Goal: Transaction & Acquisition: Purchase product/service

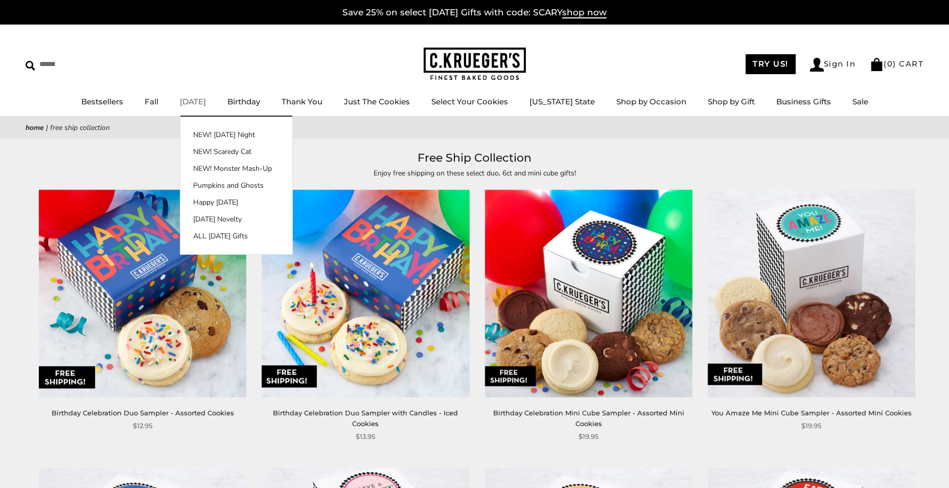
click at [192, 101] on link "[DATE]" at bounding box center [193, 102] width 26 height 10
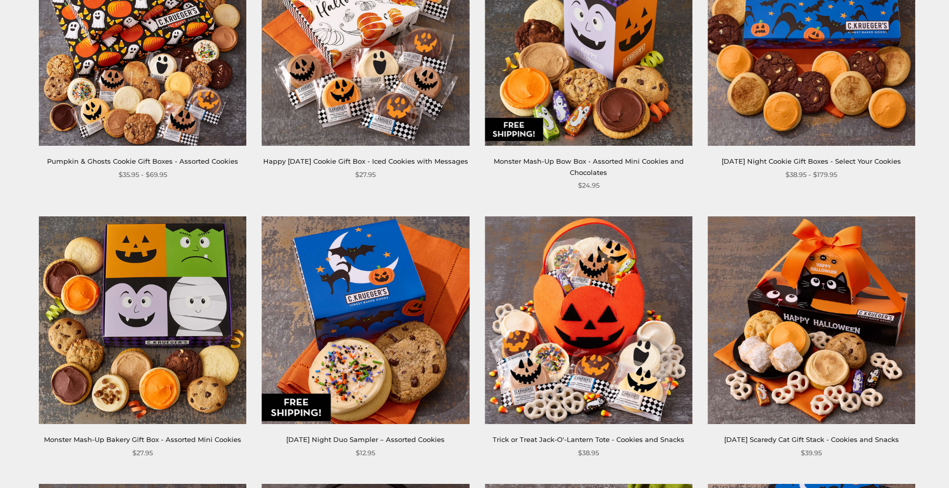
scroll to position [562, 0]
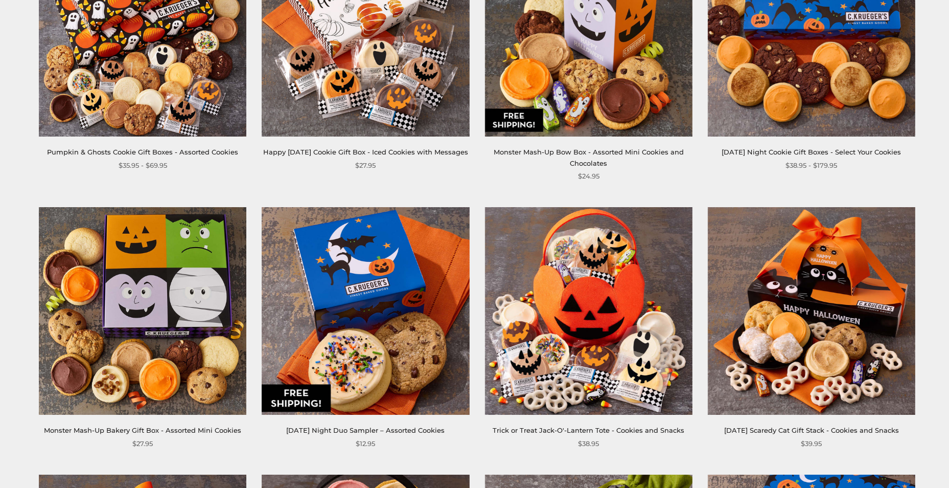
click at [164, 321] on img at bounding box center [143, 311] width 208 height 208
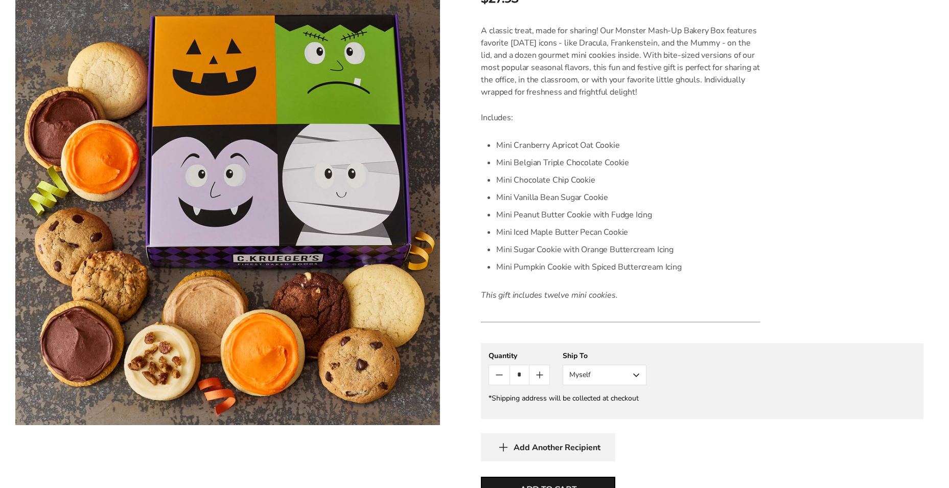
scroll to position [256, 0]
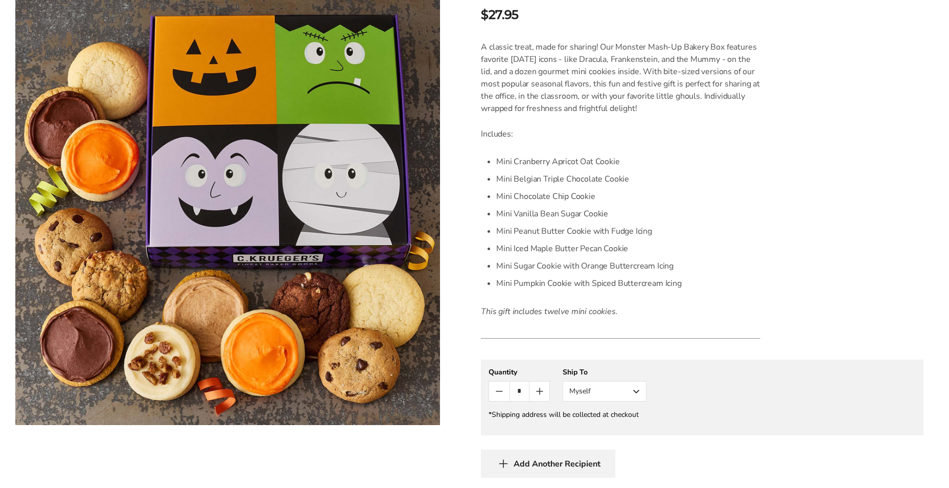
click at [540, 391] on icon "Count plus" at bounding box center [540, 391] width 0 height 6
type input "*"
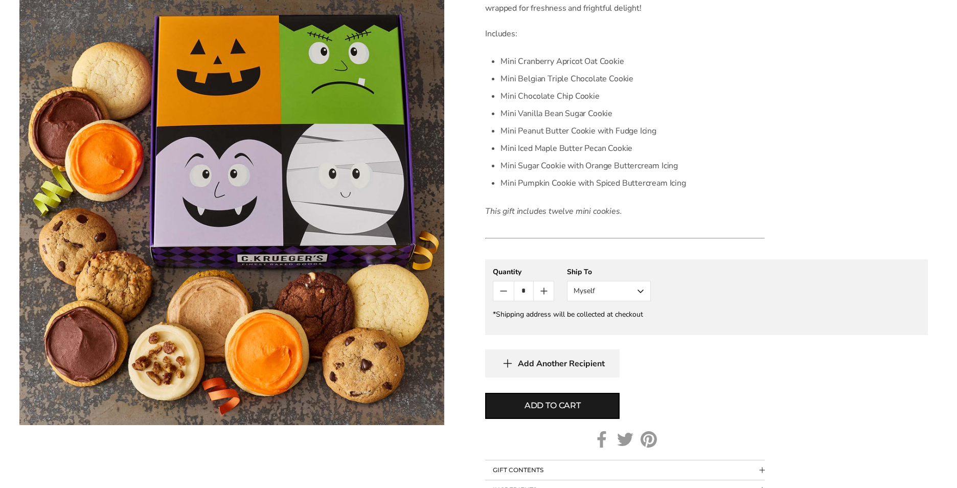
scroll to position [358, 0]
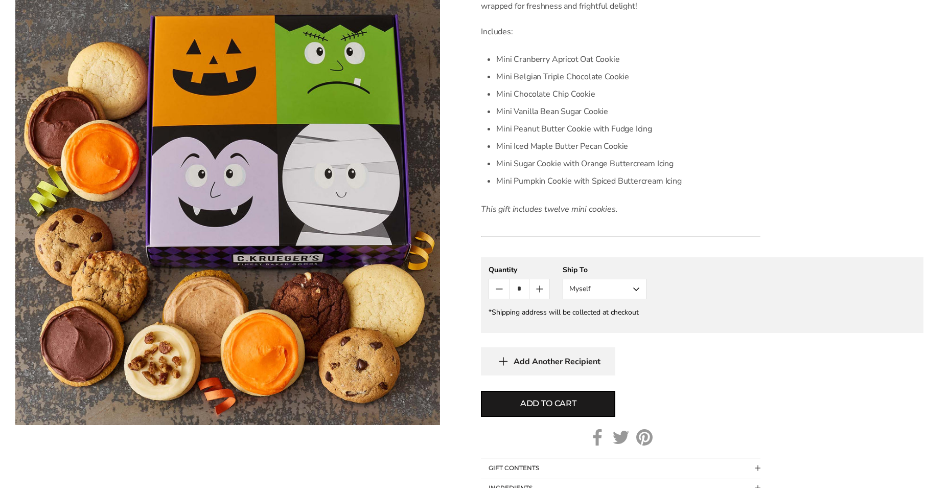
click at [638, 288] on button "Myself" at bounding box center [605, 289] width 84 height 20
click at [607, 330] on button "Other Recipient" at bounding box center [604, 326] width 83 height 18
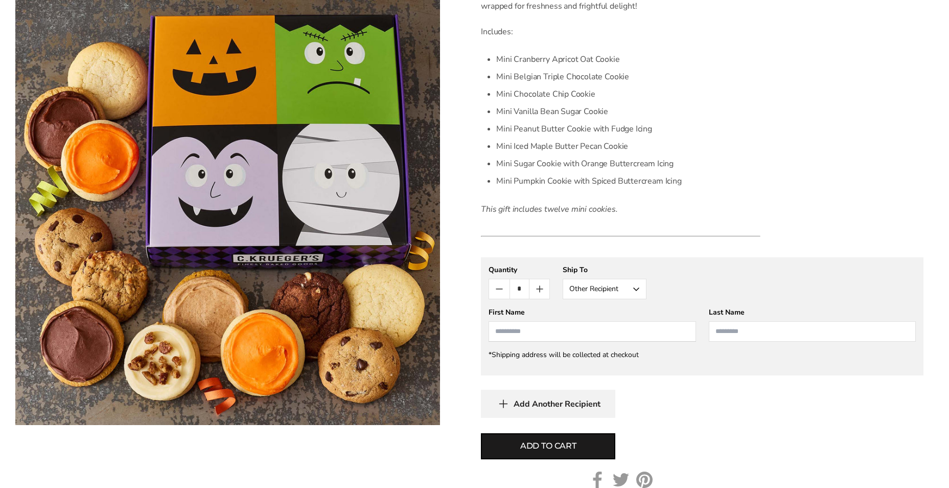
click at [603, 331] on input "First Name" at bounding box center [592, 331] width 207 height 20
type input "**********"
click at [742, 335] on input "Last Name" at bounding box center [812, 331] width 207 height 20
type input "******"
drag, startPoint x: 527, startPoint y: 331, endPoint x: 489, endPoint y: 332, distance: 38.9
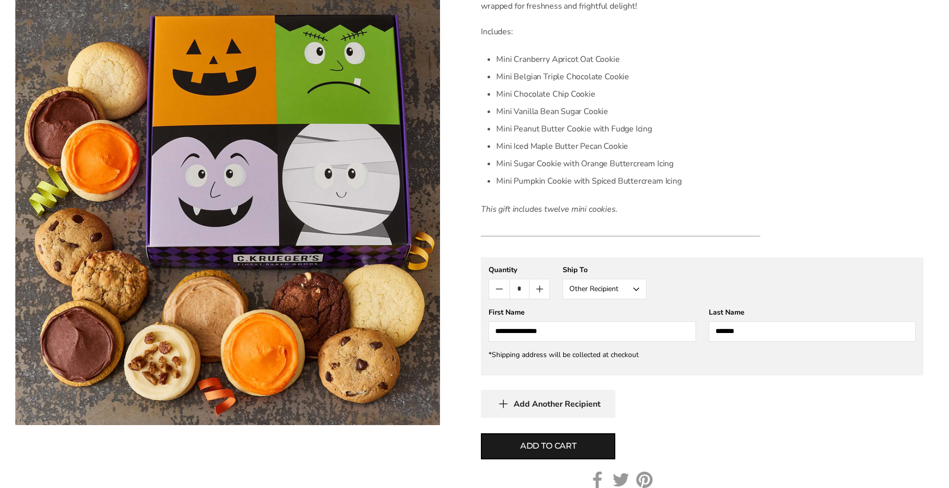
click at [489, 332] on input "**********" at bounding box center [592, 331] width 207 height 20
type input "******"
click at [543, 445] on span "Add to cart" at bounding box center [548, 446] width 56 height 12
type input "*"
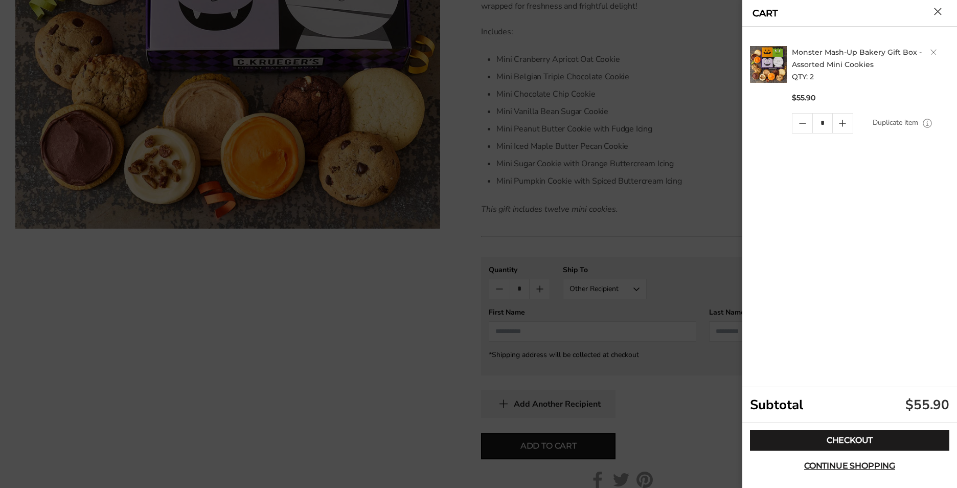
click at [805, 125] on icon "Quantity minus button" at bounding box center [802, 123] width 12 height 12
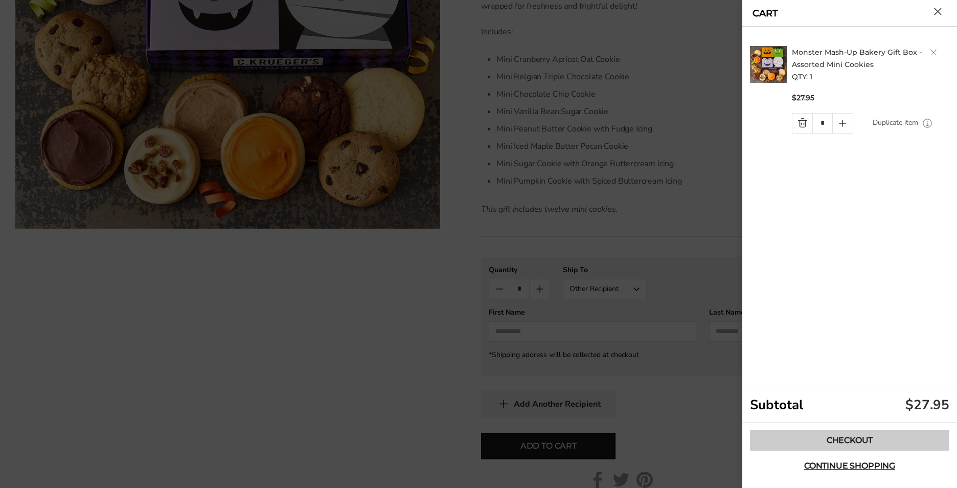
click at [851, 442] on link "Checkout" at bounding box center [849, 440] width 199 height 20
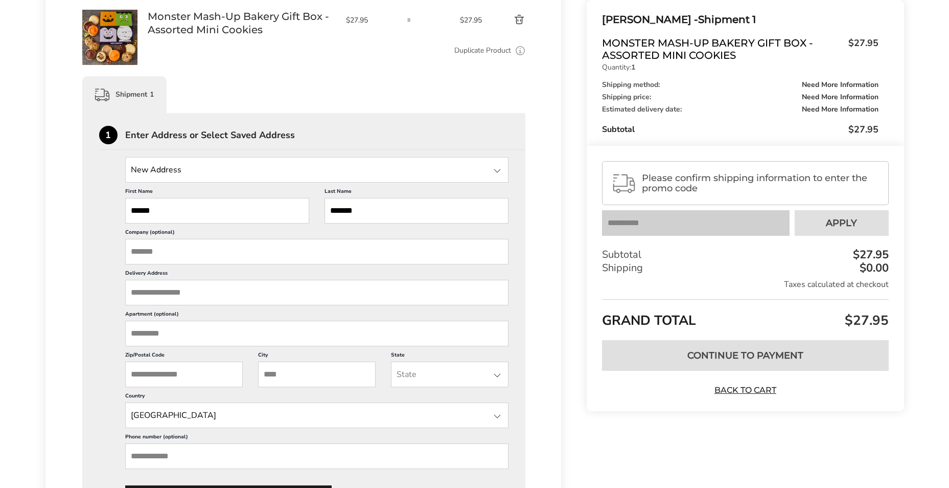
scroll to position [204, 0]
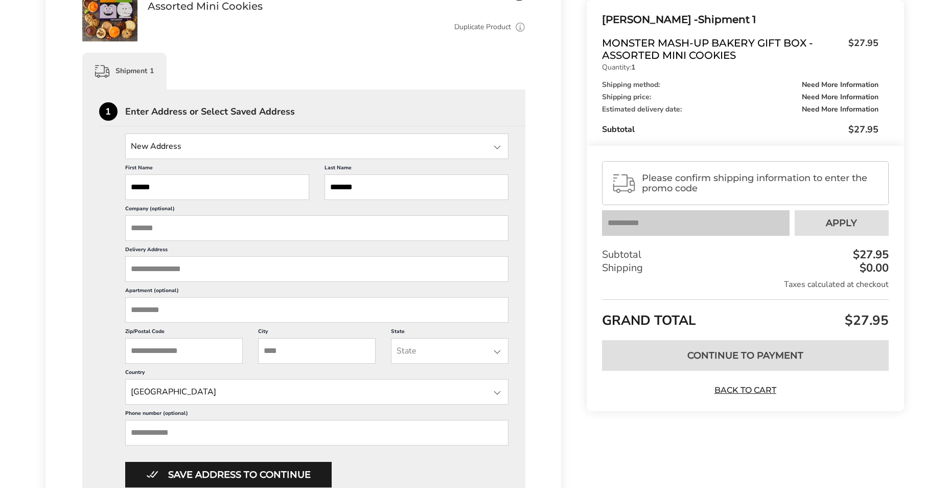
click at [193, 349] on input "Zip/Postal Code" at bounding box center [184, 351] width 118 height 26
